Goal: Task Accomplishment & Management: Manage account settings

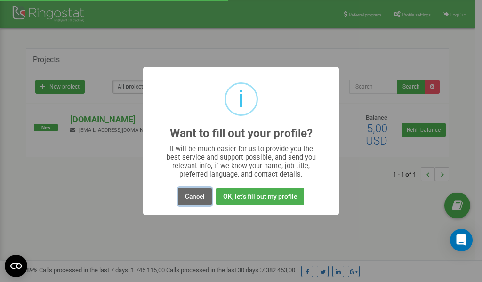
click at [192, 196] on button "Cancel" at bounding box center [195, 196] width 34 height 17
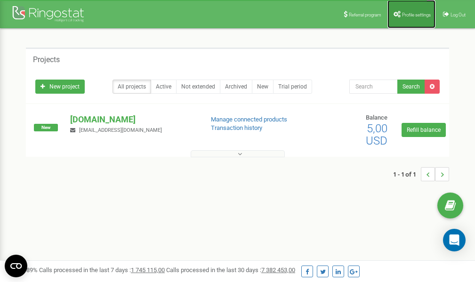
click at [413, 15] on span "Profile settings" at bounding box center [416, 14] width 29 height 5
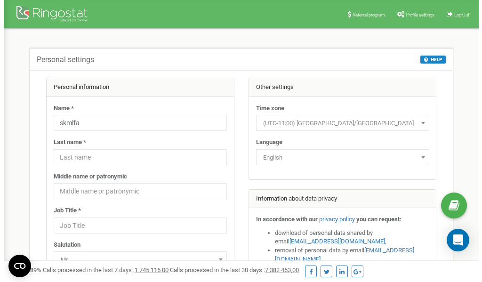
scroll to position [47, 0]
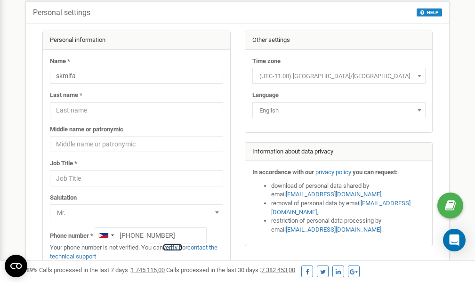
click at [179, 248] on link "verify it" at bounding box center [172, 247] width 19 height 7
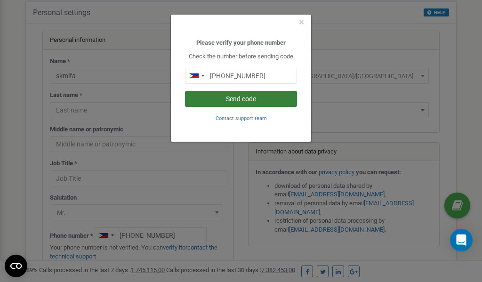
click at [220, 98] on button "Send code" at bounding box center [241, 99] width 112 height 16
